Goal: Task Accomplishment & Management: Manage account settings

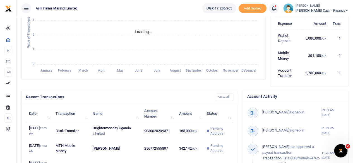
scroll to position [167, 0]
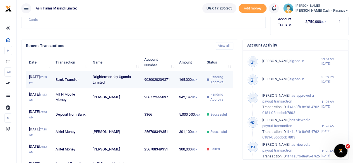
click at [220, 79] on span "Pending Approval" at bounding box center [220, 80] width 20 height 10
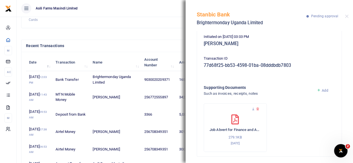
scroll to position [72, 0]
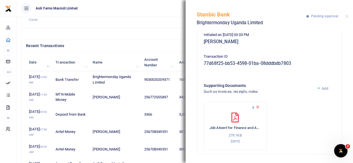
click at [253, 106] on icon at bounding box center [253, 107] width 4 height 4
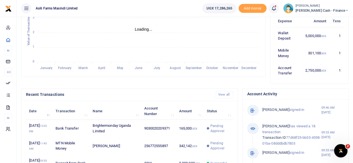
scroll to position [167, 0]
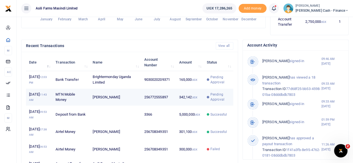
click at [229, 102] on span "Pending Approval" at bounding box center [220, 97] width 20 height 10
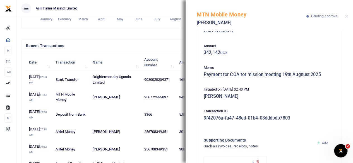
scroll to position [72, 0]
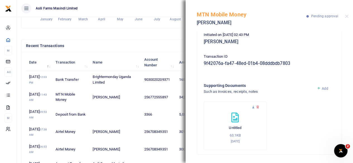
click at [252, 106] on icon at bounding box center [253, 107] width 4 height 4
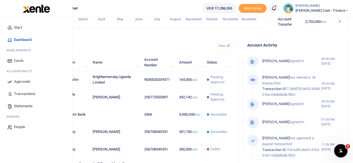
click at [14, 81] on link "Approvals" at bounding box center [35, 82] width 63 height 12
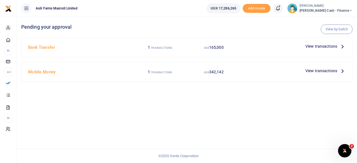
click at [328, 48] on span "View transactions" at bounding box center [321, 46] width 32 height 6
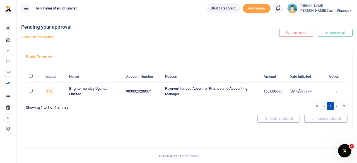
click at [31, 78] on input "\a \a : activate to sort column descending" at bounding box center [31, 76] width 4 height 4
checkbox input "true"
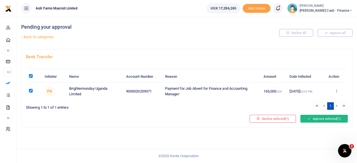
click at [323, 123] on button "Approve selected (1)" at bounding box center [323, 119] width 47 height 8
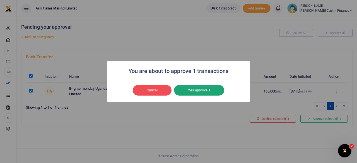
click at [202, 91] on button "Yes approve 1" at bounding box center [199, 90] width 50 height 11
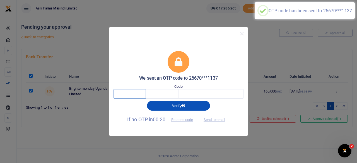
click at [128, 92] on input "text" at bounding box center [129, 93] width 33 height 9
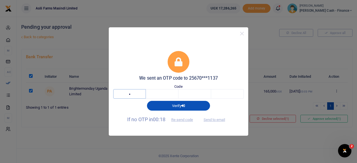
type input "9"
type input "7"
type input "9"
type input "1"
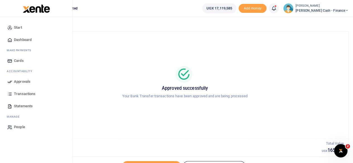
click at [21, 81] on span "Approvals" at bounding box center [22, 82] width 16 height 6
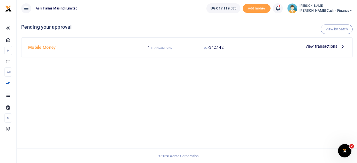
click at [341, 48] on icon at bounding box center [342, 46] width 6 height 6
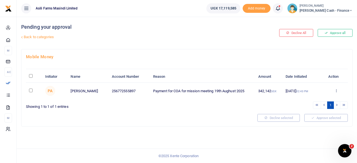
click at [31, 76] on input "\a \a : activate to sort column descending" at bounding box center [31, 76] width 4 height 4
checkbox input "true"
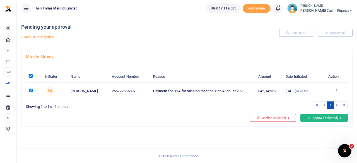
click at [325, 117] on button "Approve selected (1)" at bounding box center [323, 118] width 47 height 8
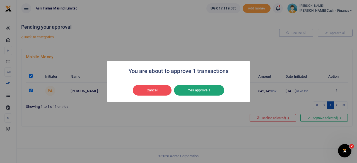
click at [205, 93] on button "Yes approve 1" at bounding box center [199, 90] width 50 height 11
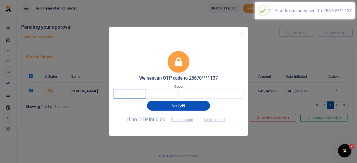
click at [123, 95] on input "text" at bounding box center [129, 93] width 33 height 9
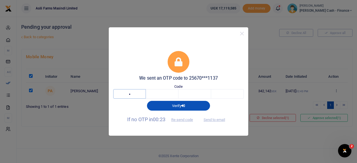
type input "8"
type input "3"
type input "6"
type input "3"
